Goal: Transaction & Acquisition: Purchase product/service

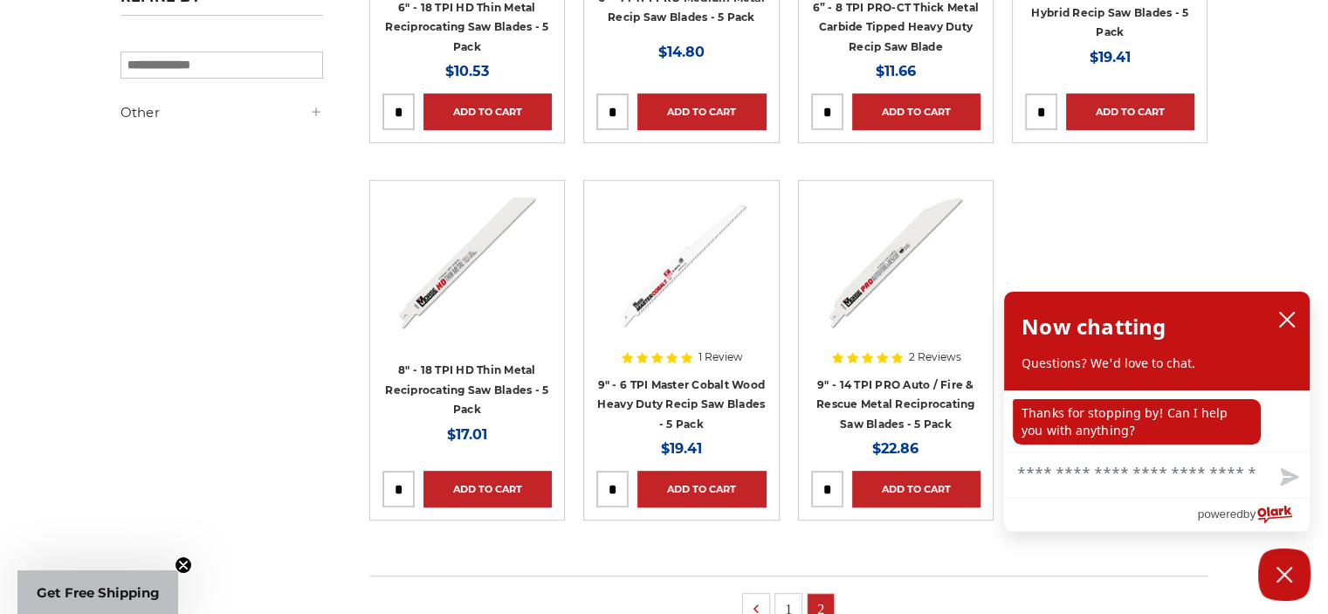
scroll to position [456, 0]
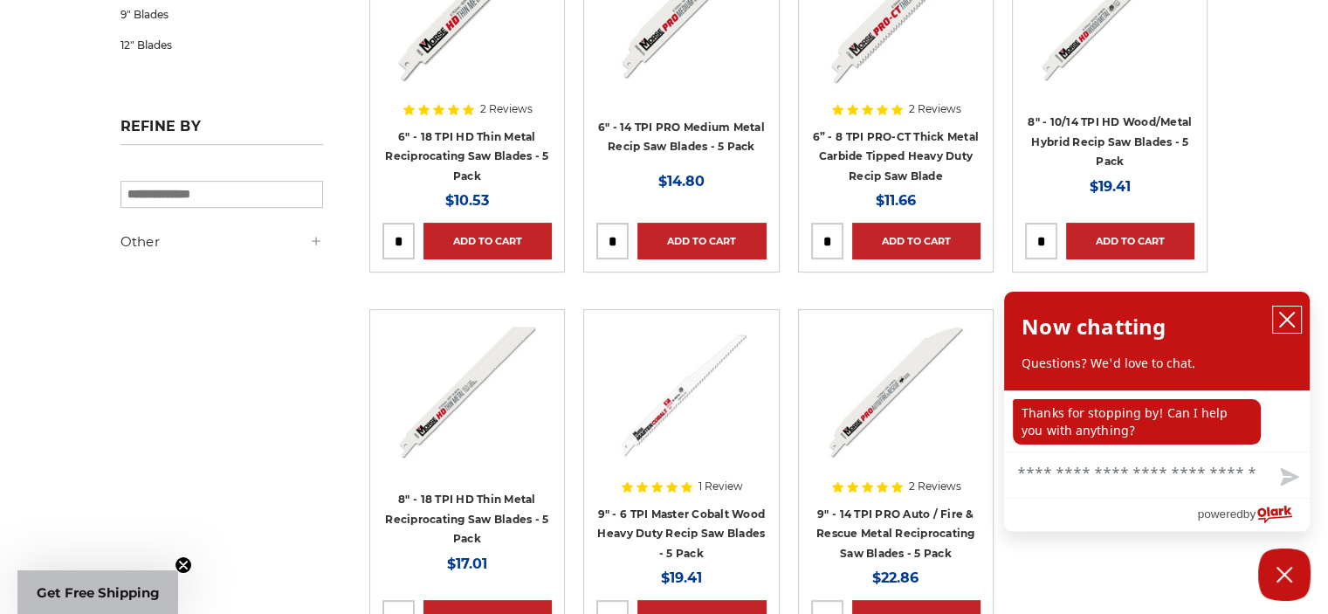
click at [1295, 319] on button "close chatbox" at bounding box center [1287, 319] width 28 height 26
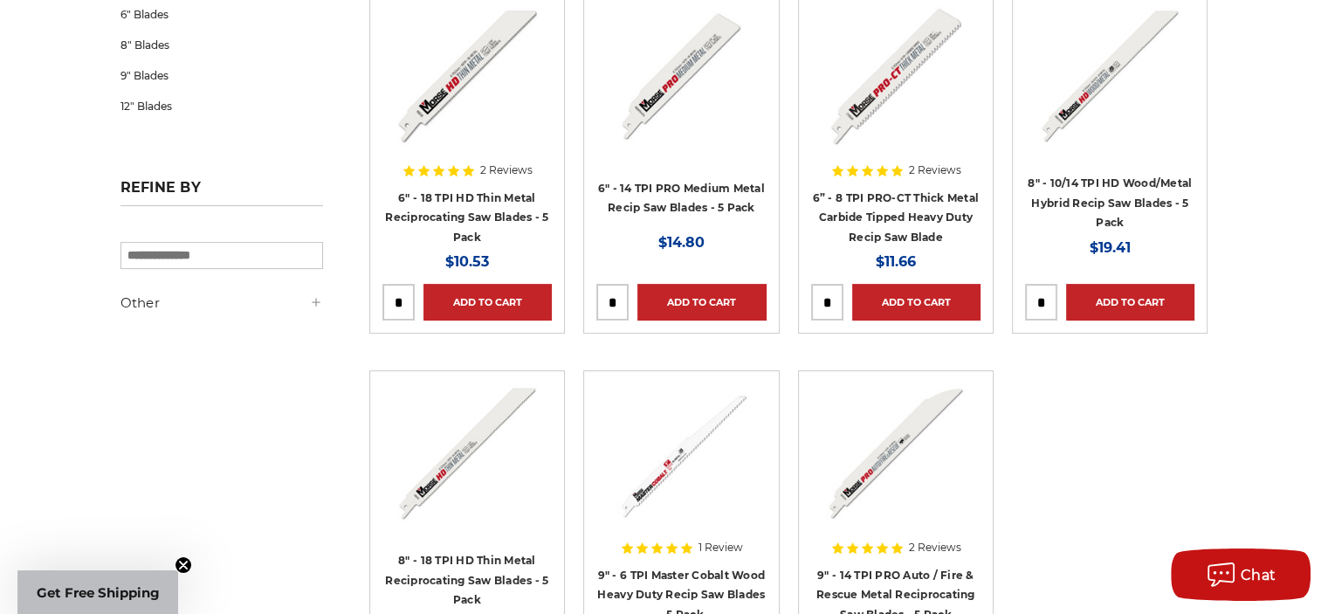
scroll to position [281, 0]
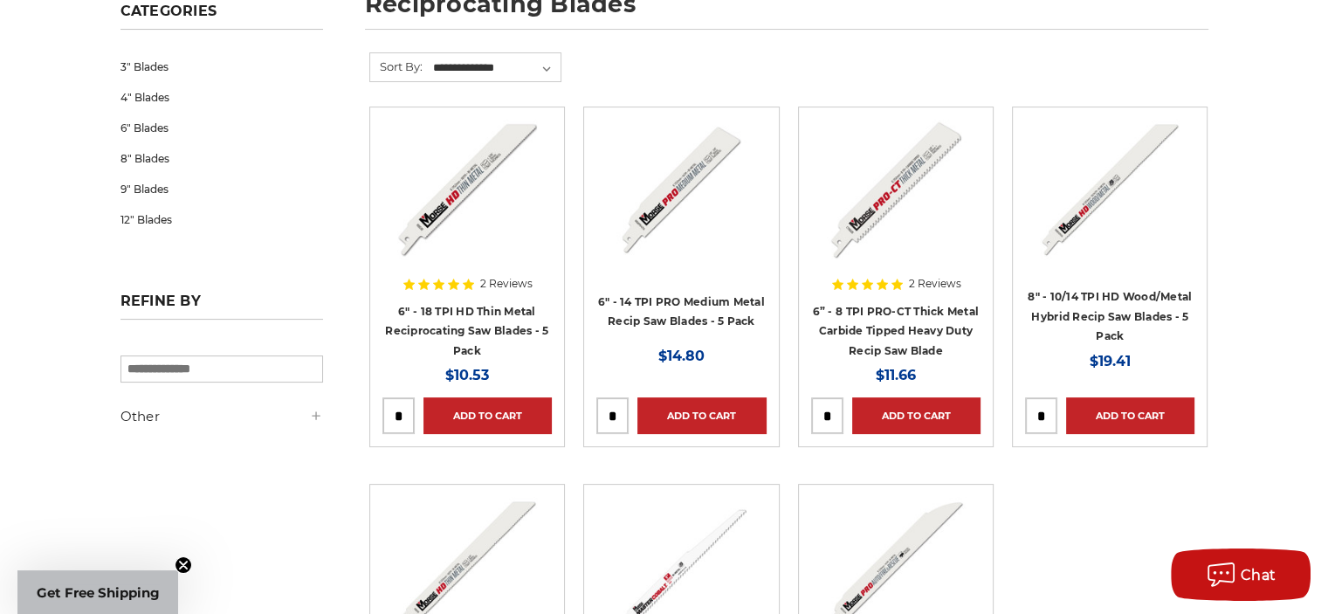
click at [887, 230] on img at bounding box center [896, 190] width 140 height 140
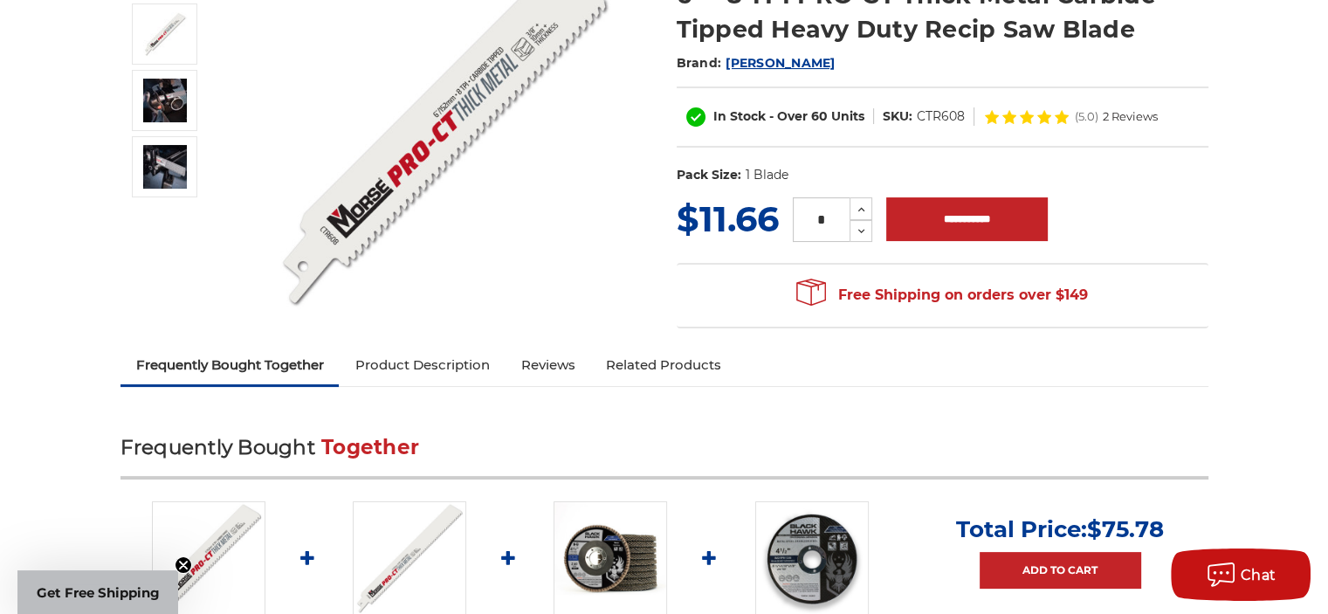
scroll to position [175, 0]
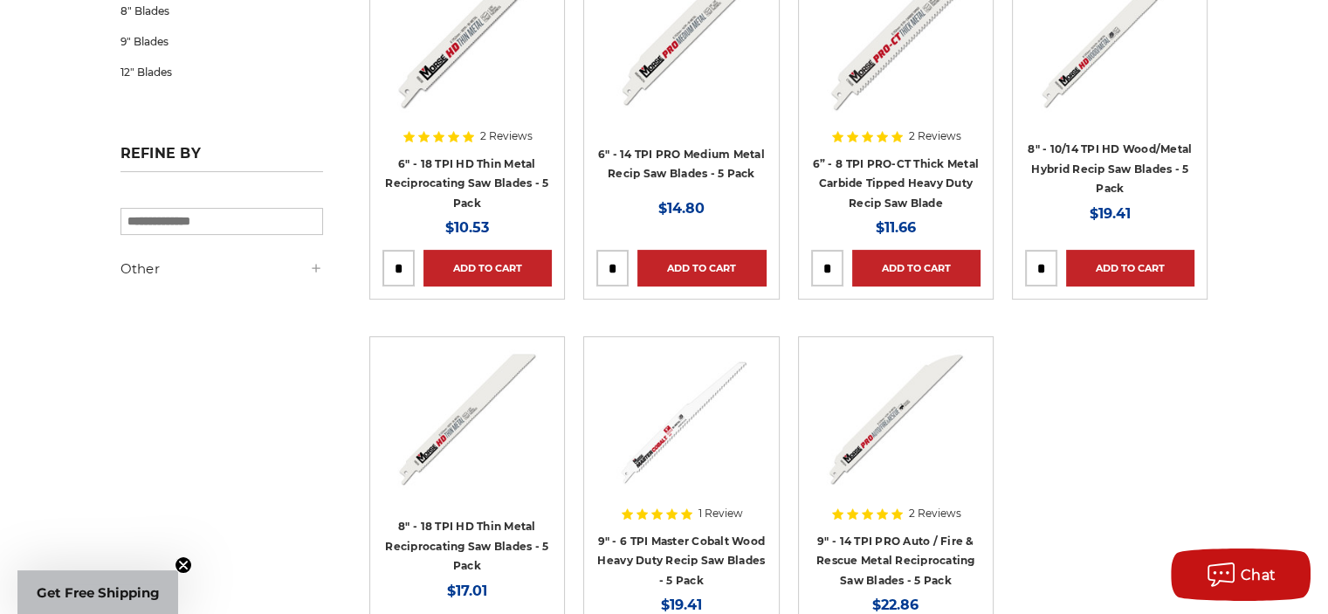
scroll to position [368, 0]
